Goal: Check status

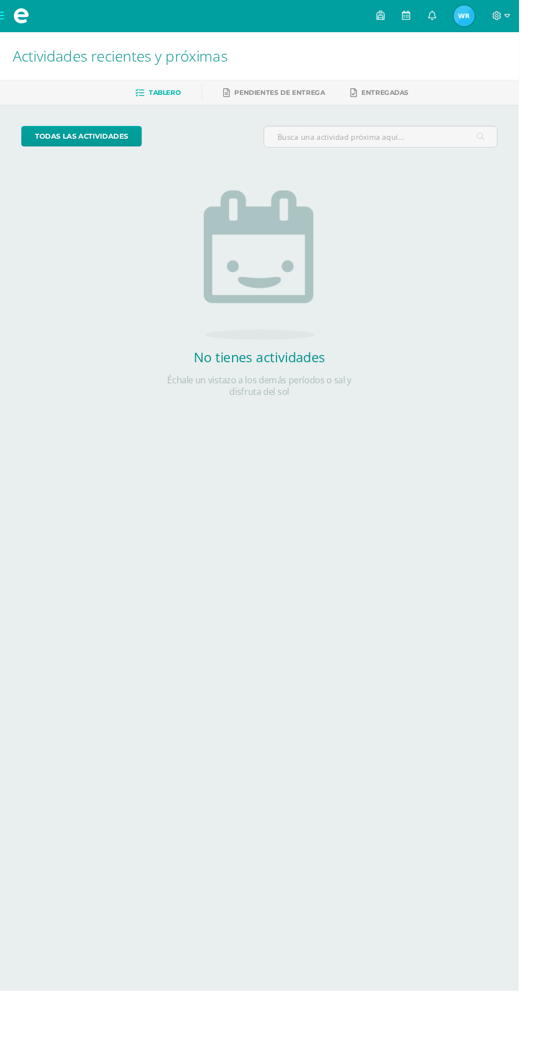
click at [500, 16] on span "Waleska Eliana Mi Perfil" at bounding box center [486, 17] width 27 height 22
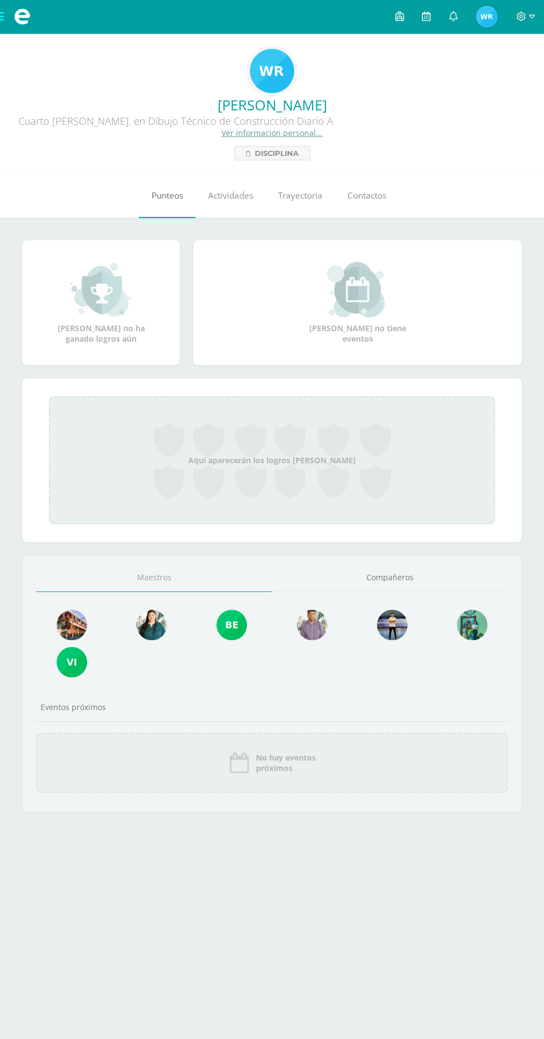
click at [180, 193] on span "Punteos" at bounding box center [167, 196] width 32 height 12
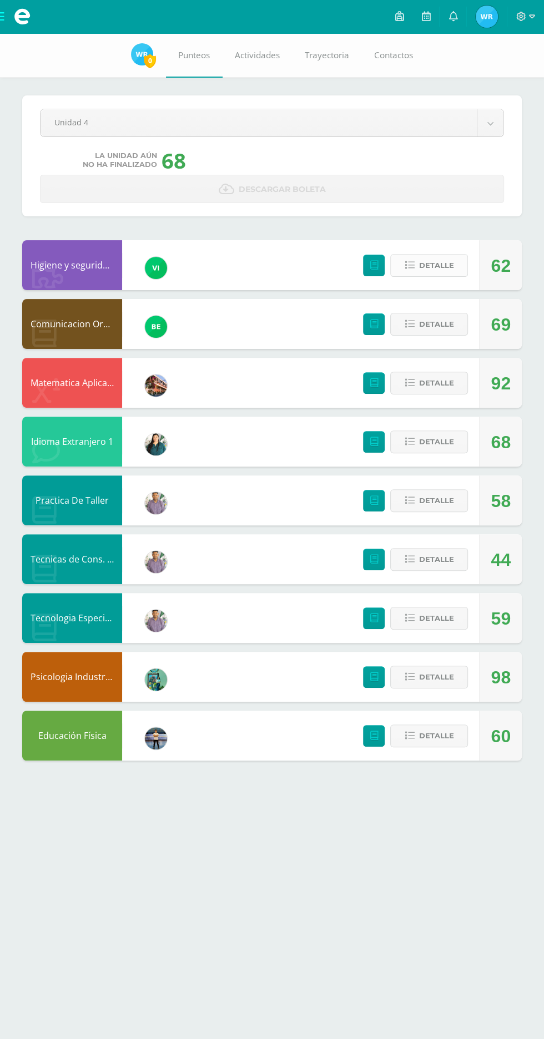
click at [441, 265] on span "Detalle" at bounding box center [435, 265] width 35 height 21
